Goal: Navigation & Orientation: Find specific page/section

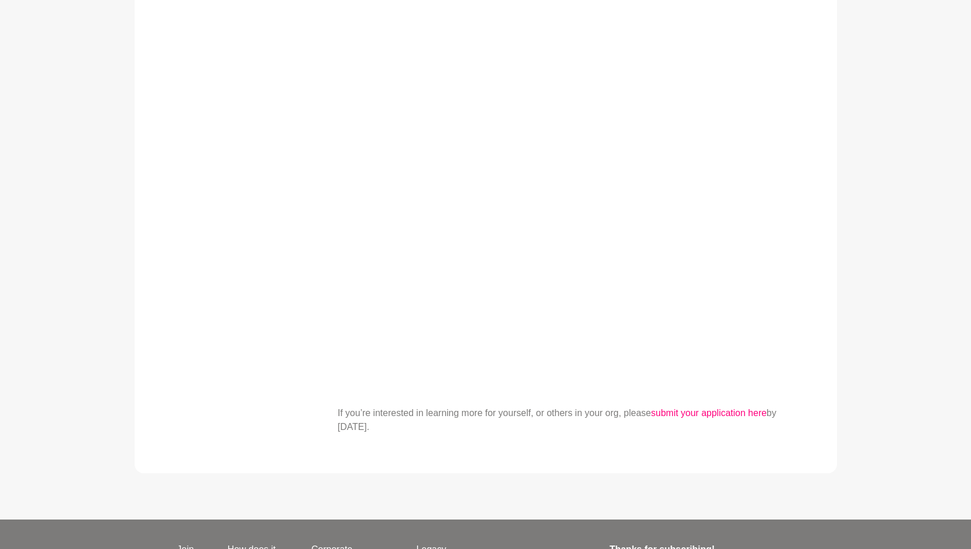
scroll to position [730, 0]
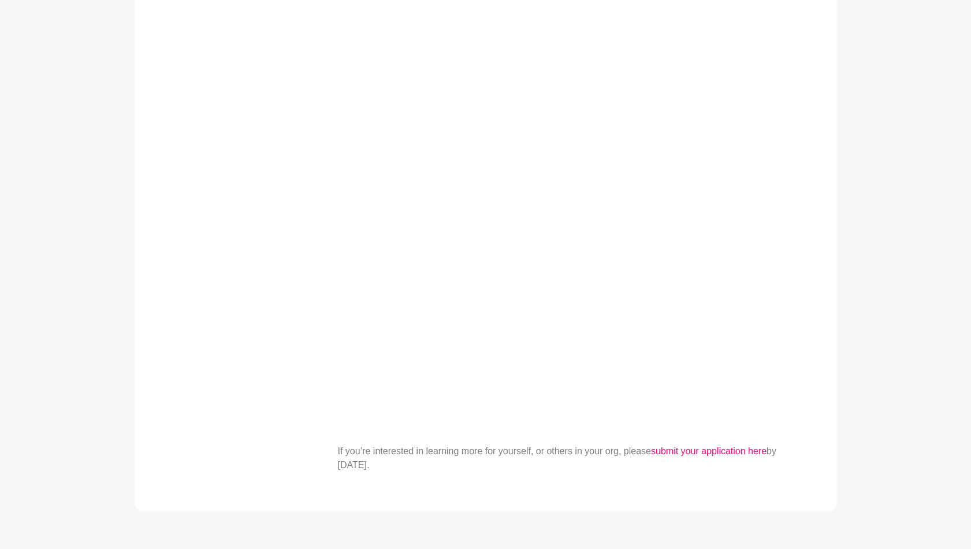
scroll to position [601, 0]
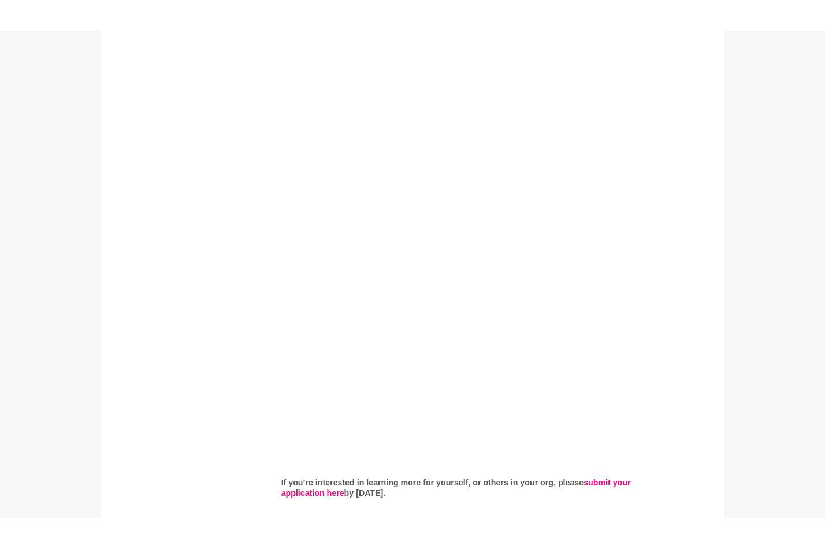
scroll to position [579, 0]
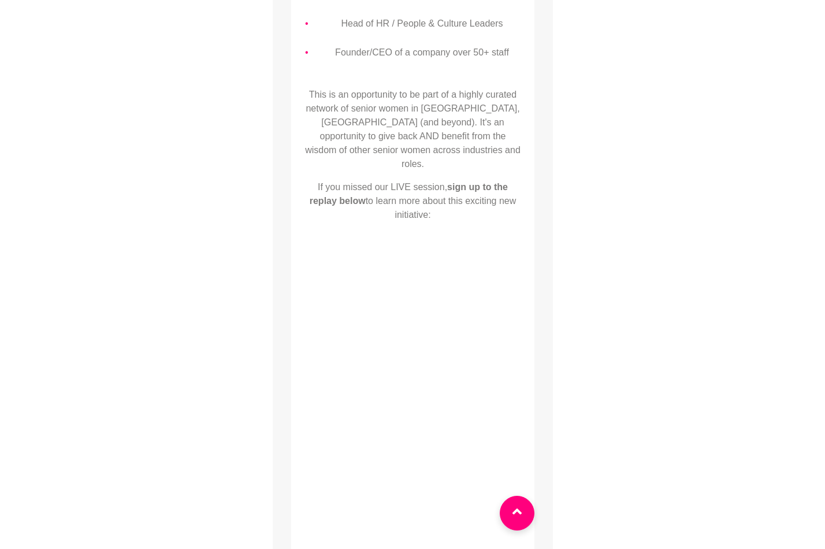
scroll to position [457, 0]
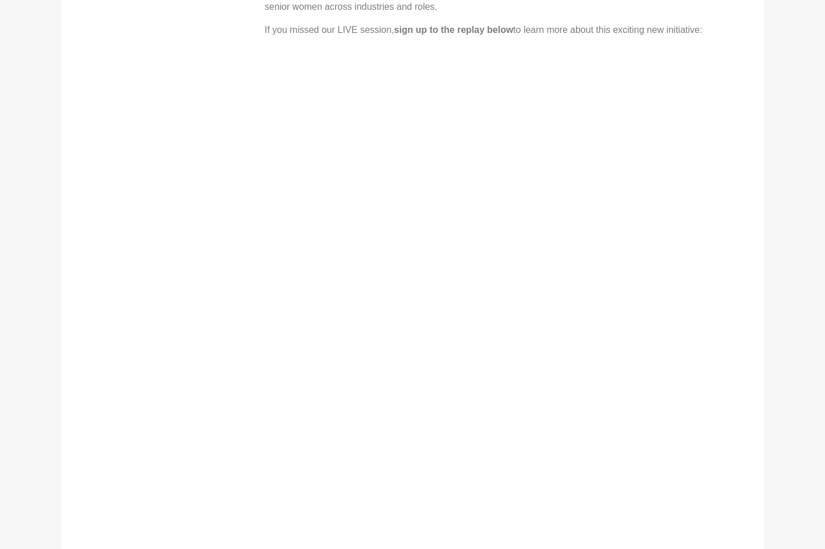
scroll to position [606, 0]
